Goal: Navigation & Orientation: Find specific page/section

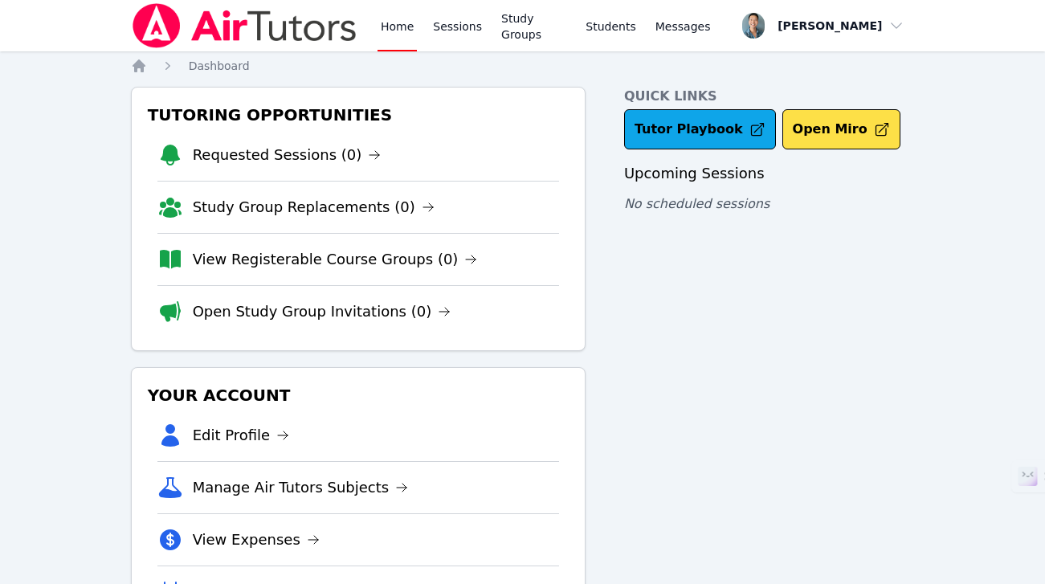
click at [440, 22] on link "Sessions" at bounding box center [457, 25] width 55 height 51
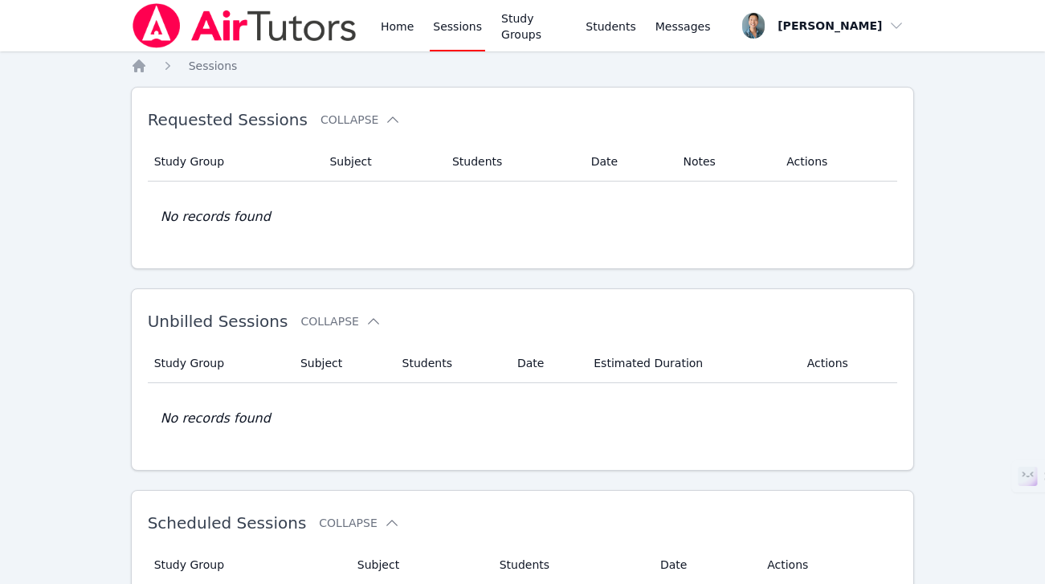
click at [440, 22] on link "Sessions" at bounding box center [457, 25] width 55 height 51
click at [472, 36] on link "Sessions" at bounding box center [457, 25] width 55 height 51
click at [390, 25] on link "Home" at bounding box center [397, 25] width 39 height 51
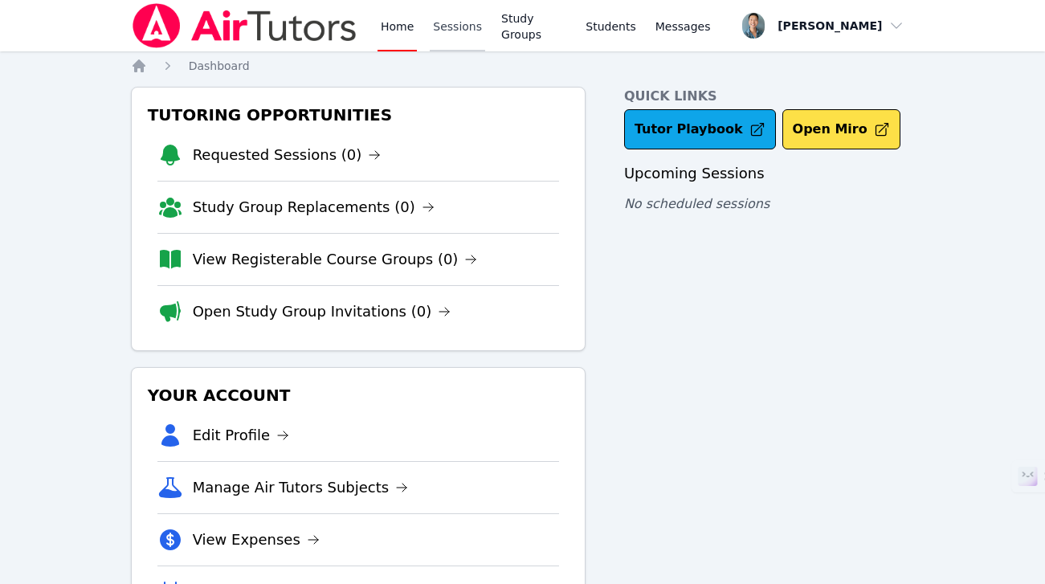
click at [445, 26] on link "Sessions" at bounding box center [457, 25] width 55 height 51
